Goal: Information Seeking & Learning: Learn about a topic

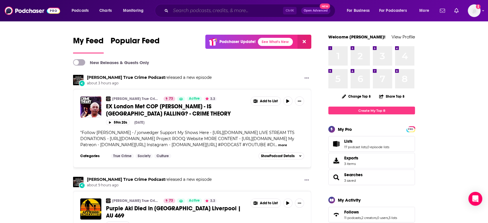
click at [211, 13] on input "Search podcasts, credits, & more..." at bounding box center [227, 10] width 112 height 9
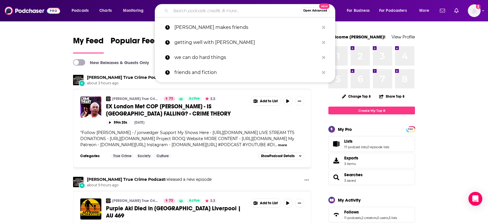
paste input "Banh Mi Chronicles Podcast"
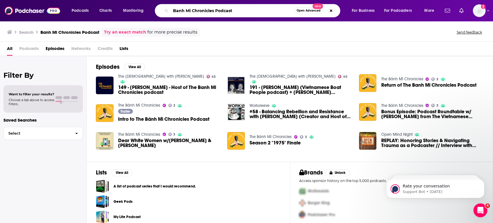
drag, startPoint x: 215, startPoint y: 10, endPoint x: 295, endPoint y: 19, distance: 81.0
click at [295, 19] on div "Podcasts Charts Monitoring Banh Mi Chronicles Podcast Open Advanced New For Bus…" at bounding box center [246, 10] width 493 height 21
type input "Banh Mi Chronicles"
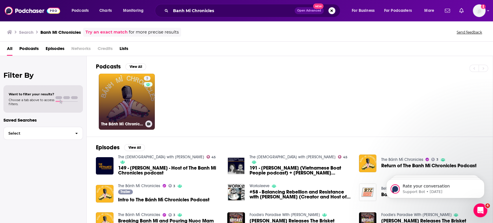
click at [119, 109] on link "3 The Bánh Mì Chronicles" at bounding box center [127, 102] width 56 height 56
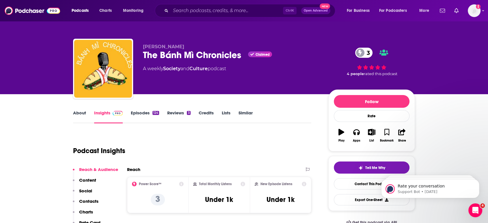
click at [138, 113] on link "Episodes 124" at bounding box center [145, 116] width 28 height 13
